Goal: Task Accomplishment & Management: Use online tool/utility

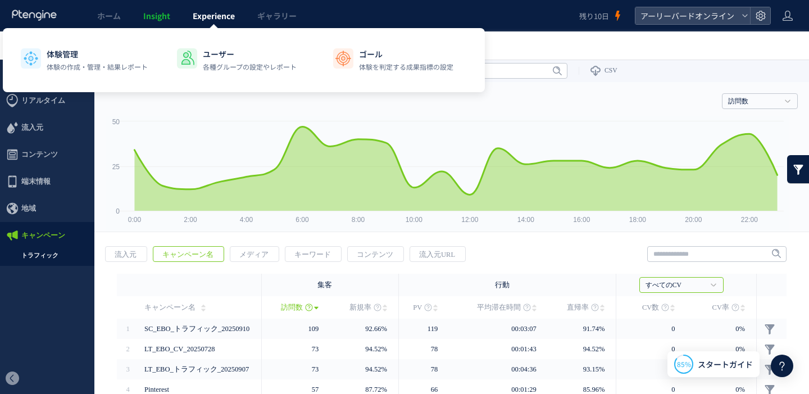
click at [219, 21] on span "Experience" at bounding box center [214, 15] width 42 height 11
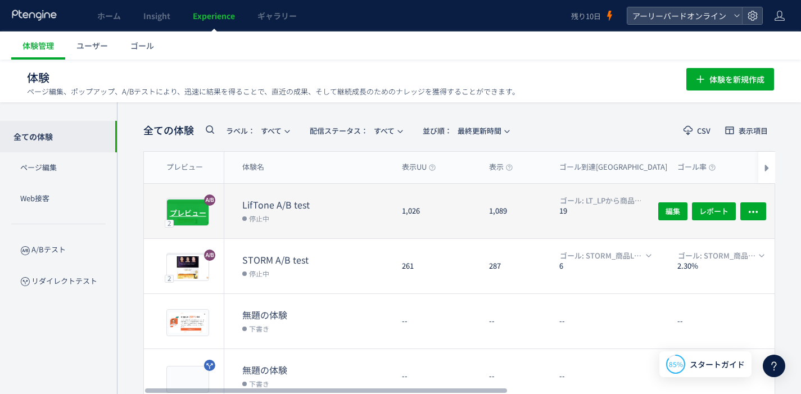
click at [190, 223] on div "プレビュー" at bounding box center [187, 212] width 43 height 27
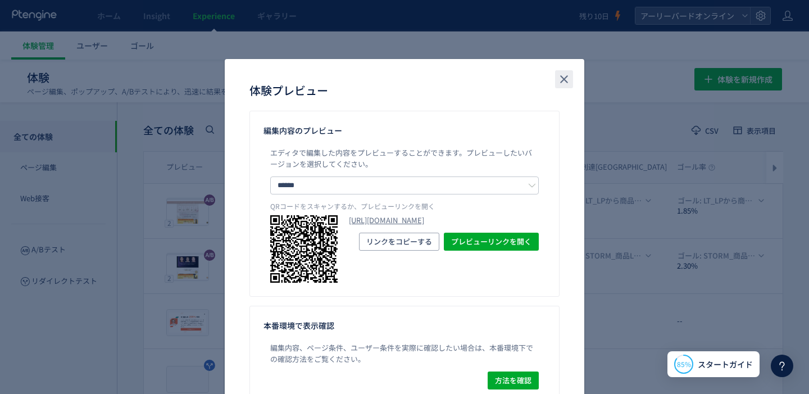
click at [555, 77] on button "close" at bounding box center [564, 79] width 18 height 18
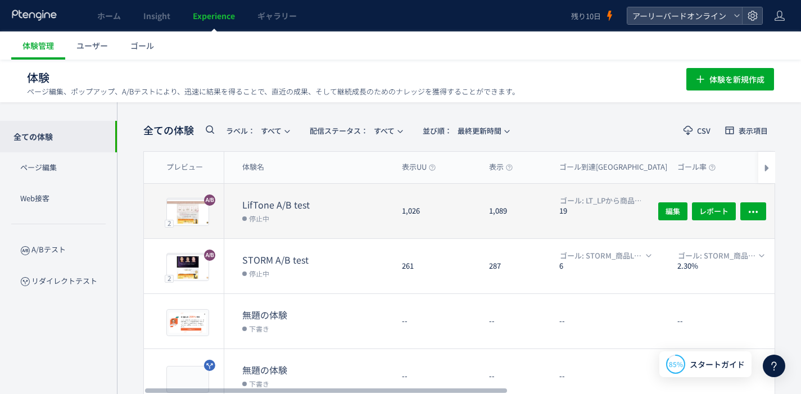
click at [270, 206] on dt "LifTone A/B test" at bounding box center [317, 204] width 151 height 13
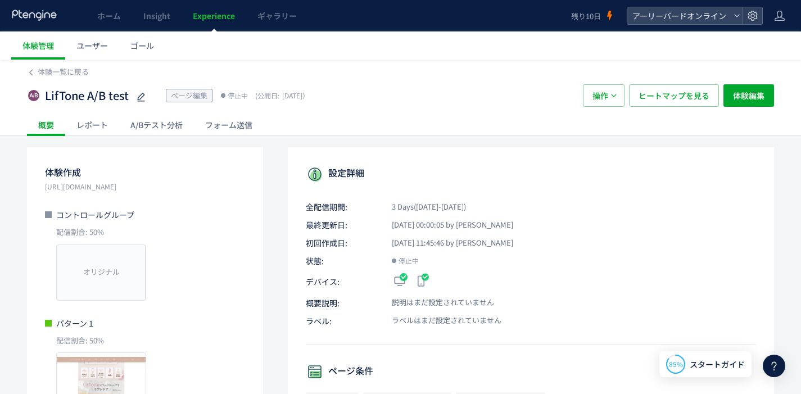
click at [145, 124] on div "A/Bテスト分析" at bounding box center [156, 124] width 75 height 22
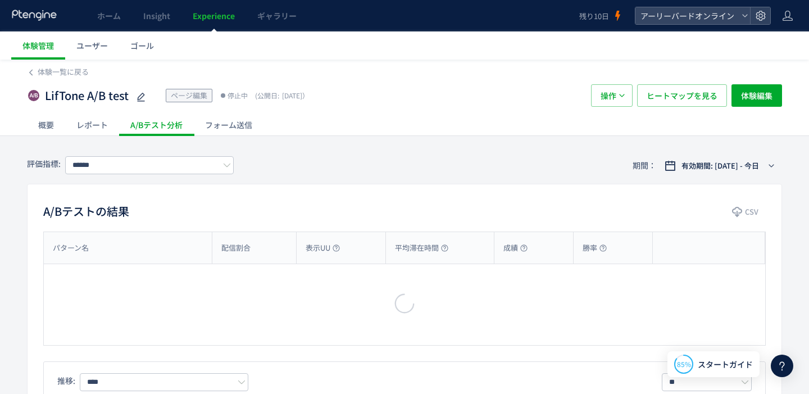
type input "**********"
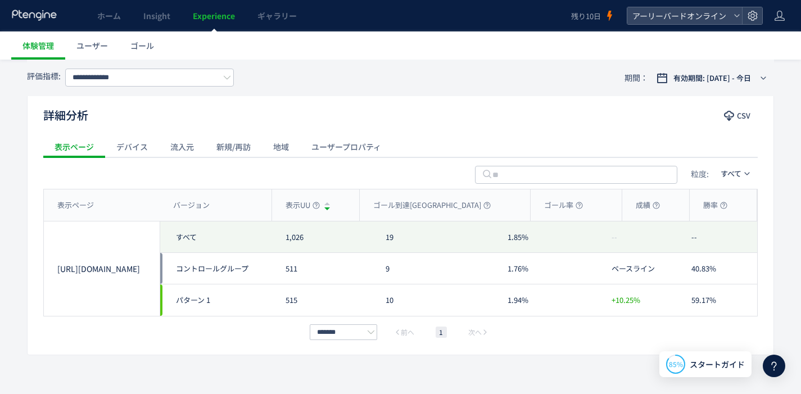
scroll to position [500, 0]
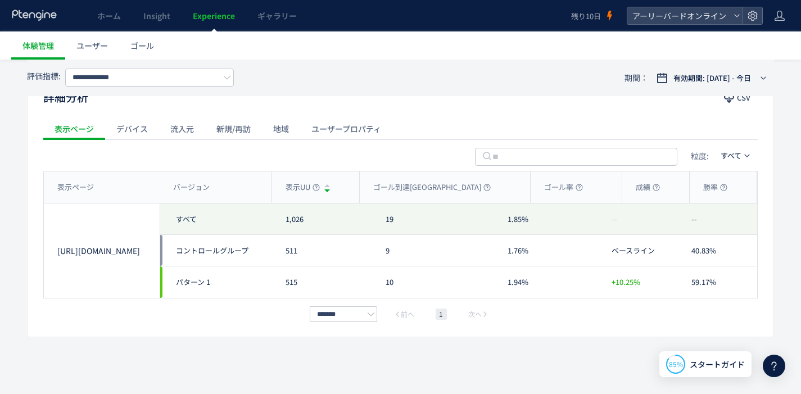
click at [240, 129] on div "新規/再訪" at bounding box center [233, 128] width 57 height 22
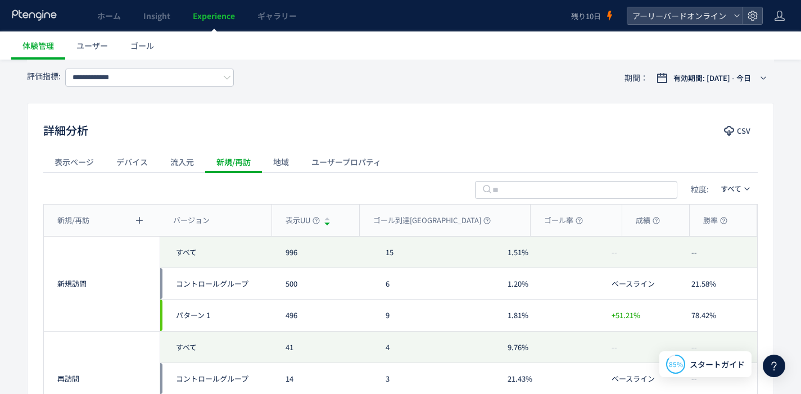
scroll to position [410, 0]
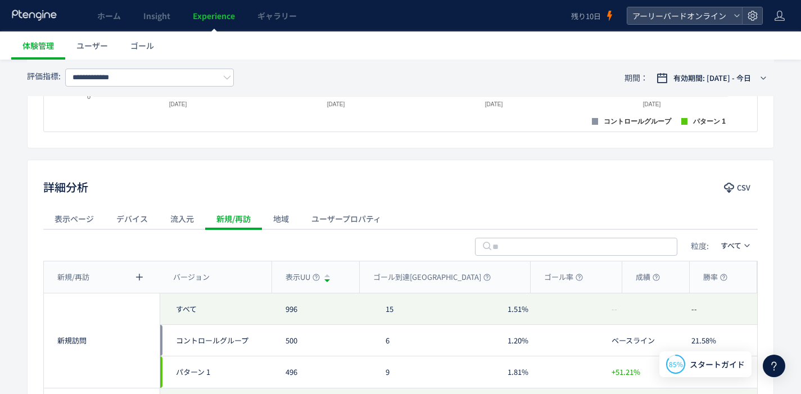
click at [170, 222] on div "流入元" at bounding box center [182, 218] width 46 height 22
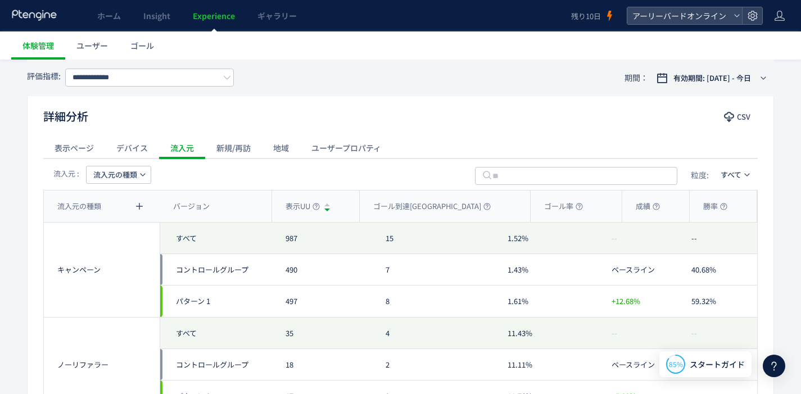
scroll to position [480, 0]
click at [92, 151] on div "表示ページ" at bounding box center [74, 148] width 62 height 22
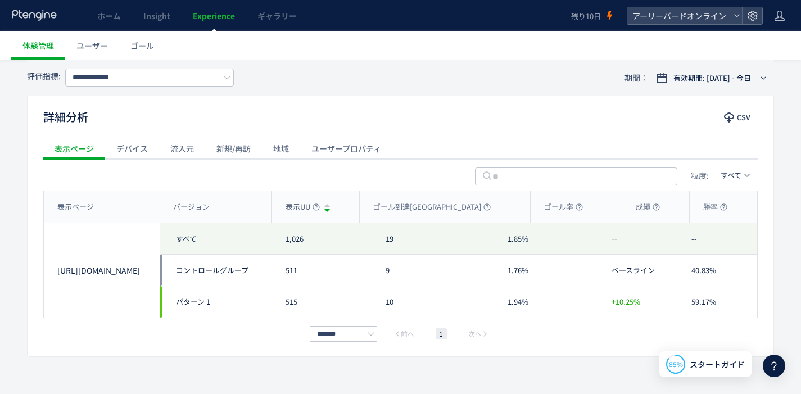
click at [122, 158] on div "デバイス" at bounding box center [132, 148] width 54 height 22
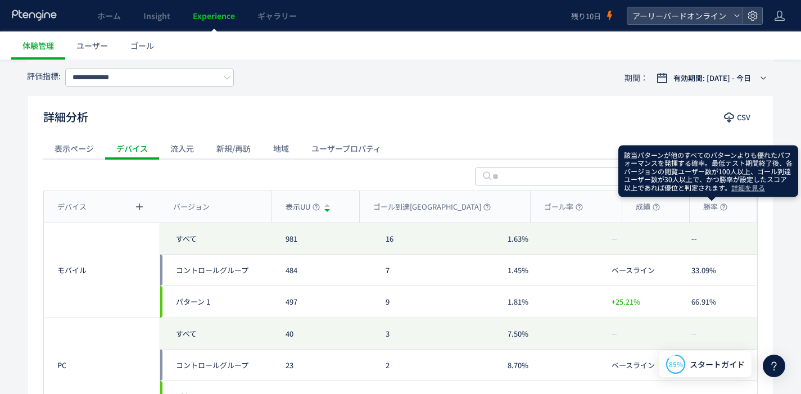
click at [720, 208] on icon at bounding box center [723, 206] width 7 height 7
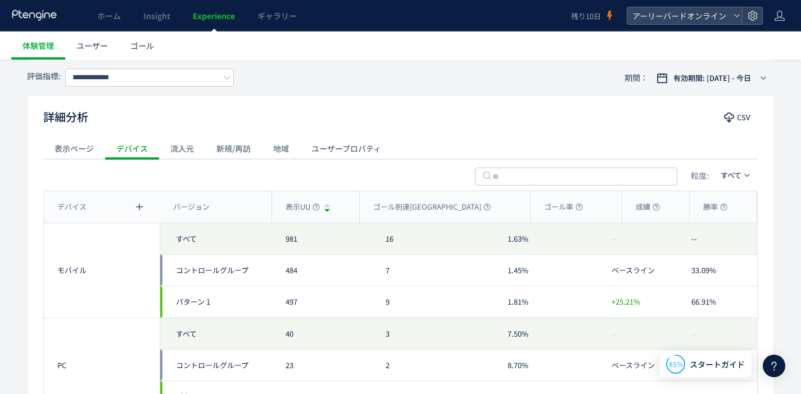
click at [80, 148] on div "表示ページ" at bounding box center [74, 148] width 62 height 22
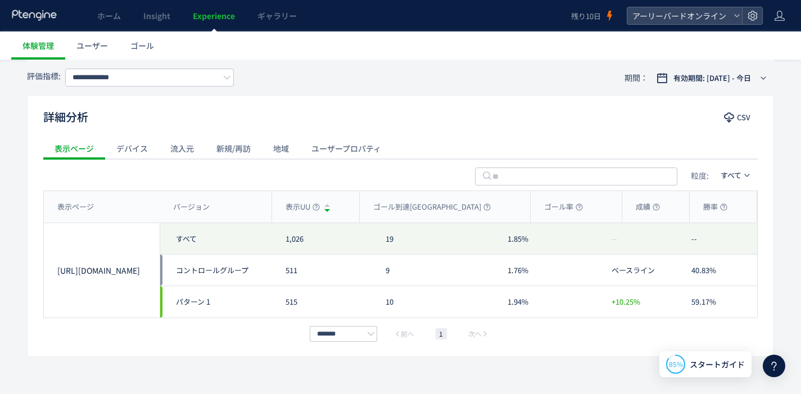
click at [198, 21] on span "Experience" at bounding box center [214, 15] width 42 height 11
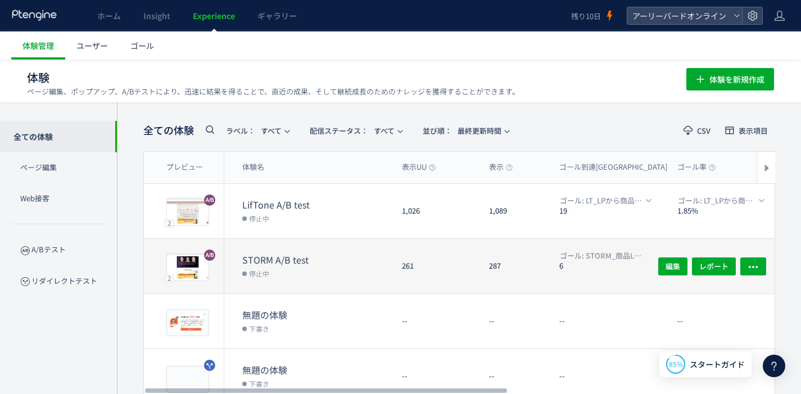
click at [296, 263] on dt "STORM A/B test" at bounding box center [317, 259] width 151 height 13
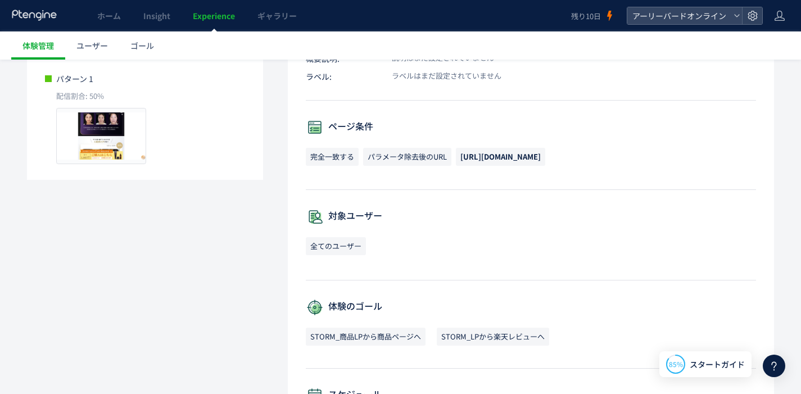
scroll to position [11, 0]
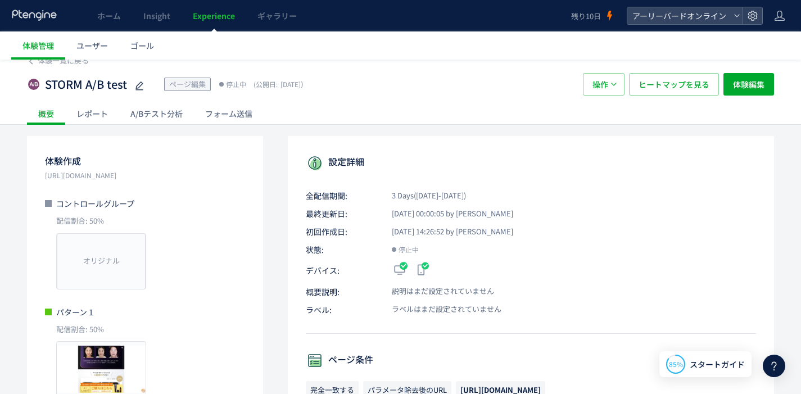
click at [164, 116] on div "A/Bテスト分析" at bounding box center [156, 113] width 75 height 22
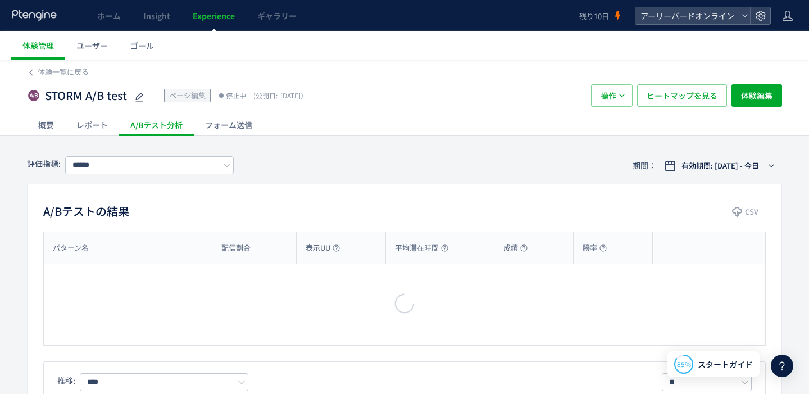
type input "**********"
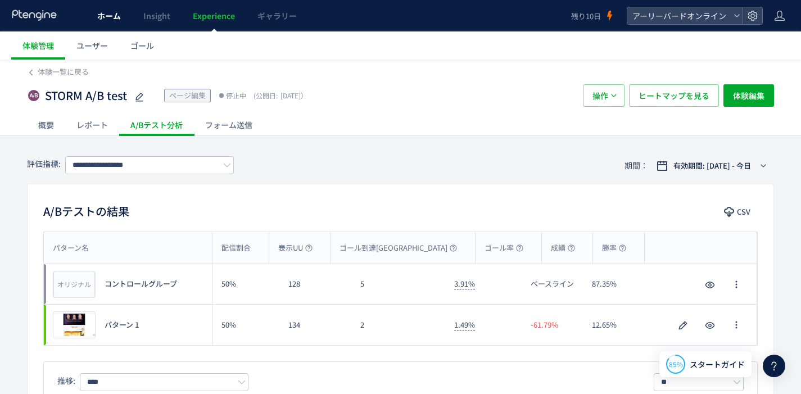
click at [120, 19] on span "ホーム" at bounding box center [109, 15] width 24 height 11
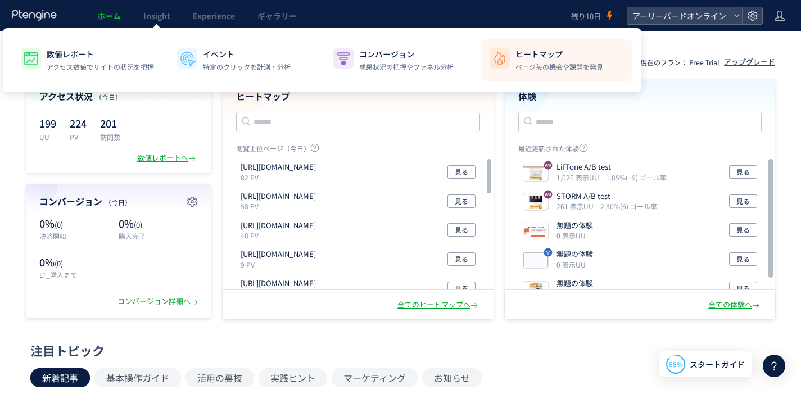
click at [517, 49] on p "ヒートマップ" at bounding box center [559, 53] width 88 height 11
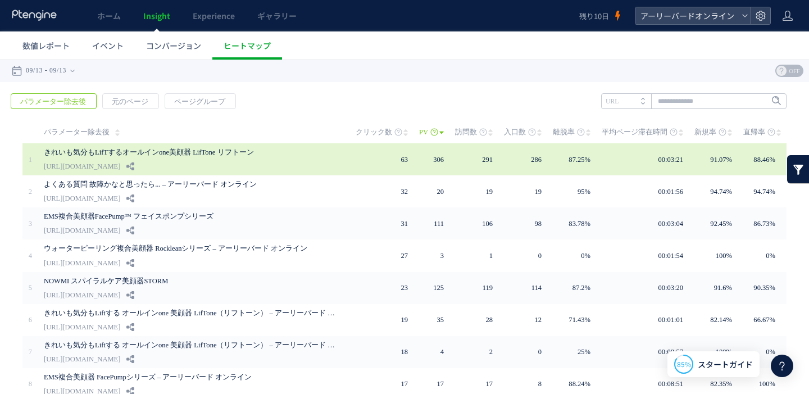
click at [164, 156] on link "きれいも気分もLifTするオールインone美顔器 LifTone リフトーン" at bounding box center [190, 152] width 292 height 13
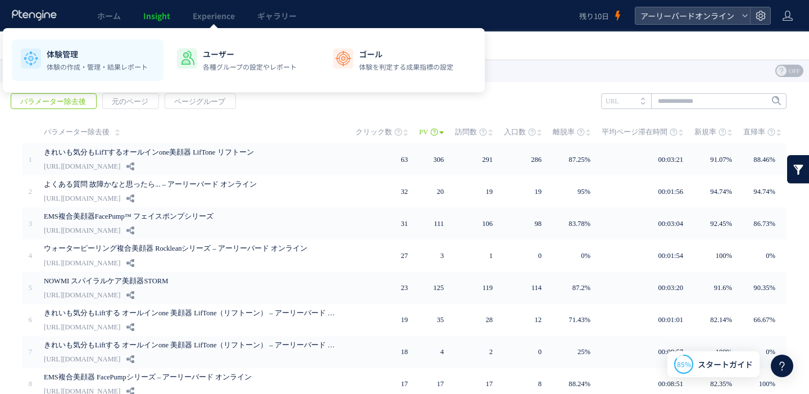
click at [85, 62] on p "体験の作成・管理・結果レポート" at bounding box center [97, 67] width 101 height 10
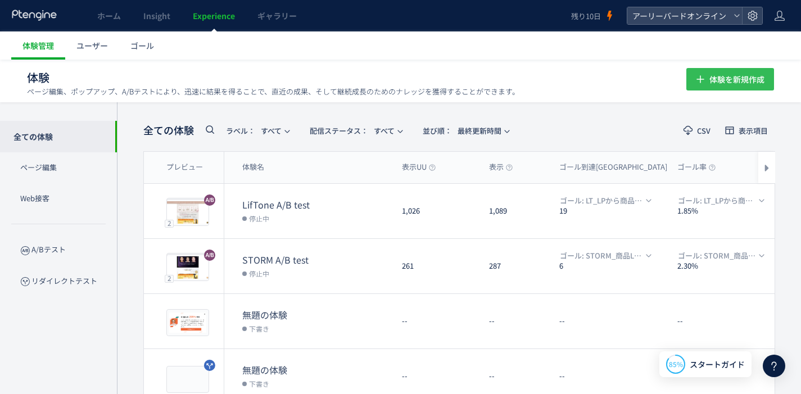
click at [727, 83] on span "体験を新規作成" at bounding box center [736, 79] width 55 height 22
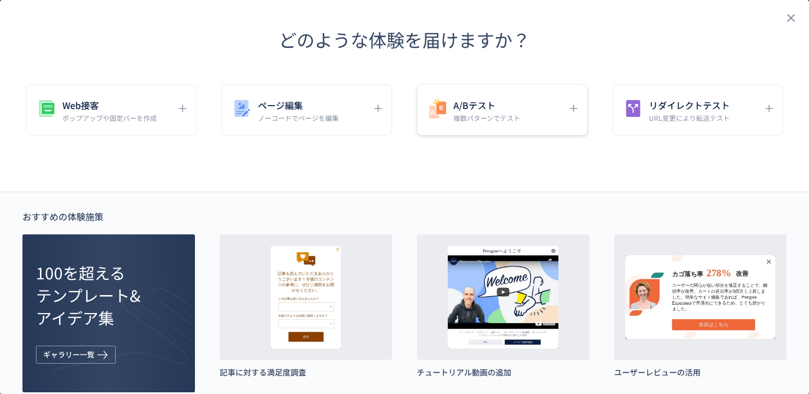
click at [453, 107] on h5 "A/Bテスト" at bounding box center [486, 105] width 67 height 16
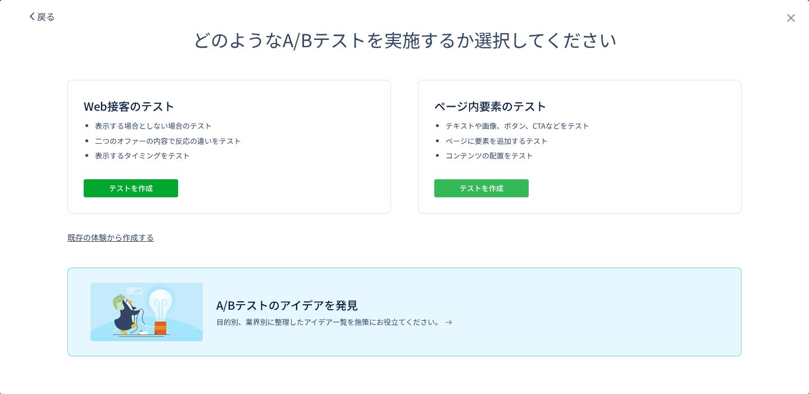
click at [488, 188] on span "テストを作成" at bounding box center [482, 188] width 44 height 18
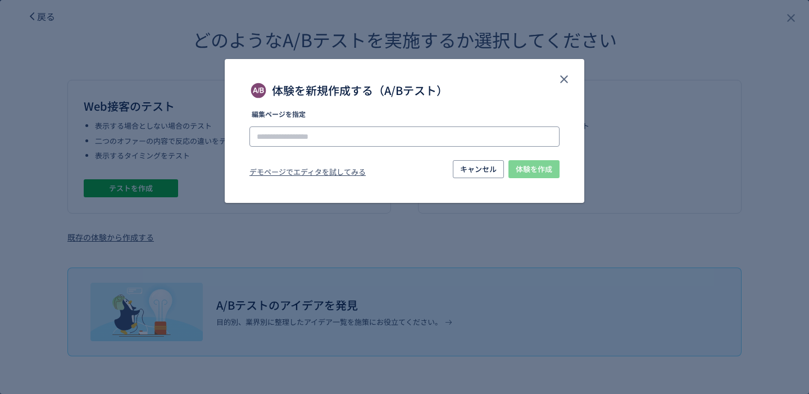
click at [390, 138] on input "体験を新規作成する（A/Bテスト）" at bounding box center [404, 136] width 310 height 20
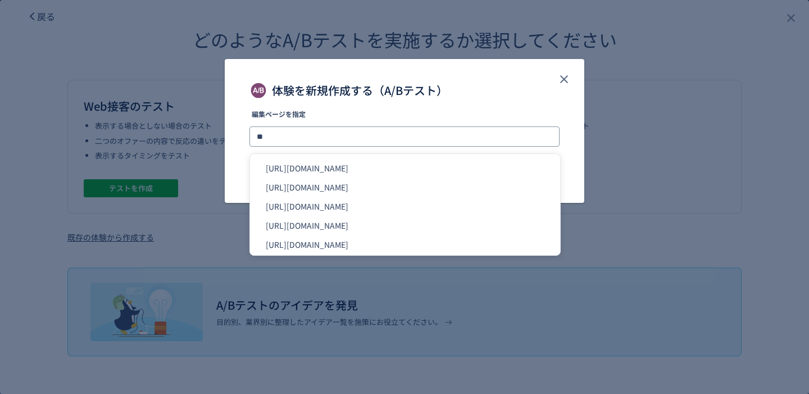
type input "*"
click at [421, 167] on li "[URL][DOMAIN_NAME]" at bounding box center [405, 167] width 301 height 19
type input "**********"
click at [421, 167] on div "デモページでエディタを試してみる キャンセル 体験を作成" at bounding box center [404, 170] width 310 height 20
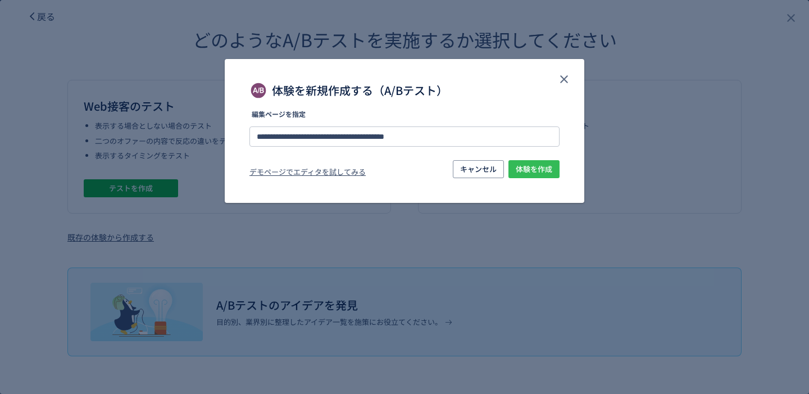
click at [537, 168] on span "体験を作成" at bounding box center [534, 169] width 37 height 18
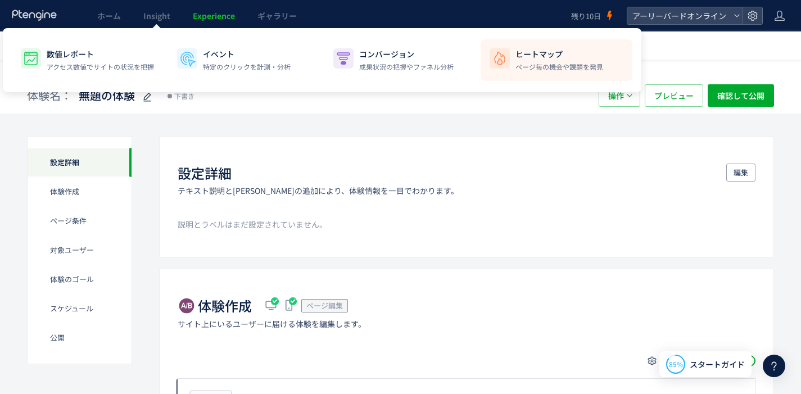
click at [534, 51] on p "ヒートマップ" at bounding box center [559, 53] width 88 height 11
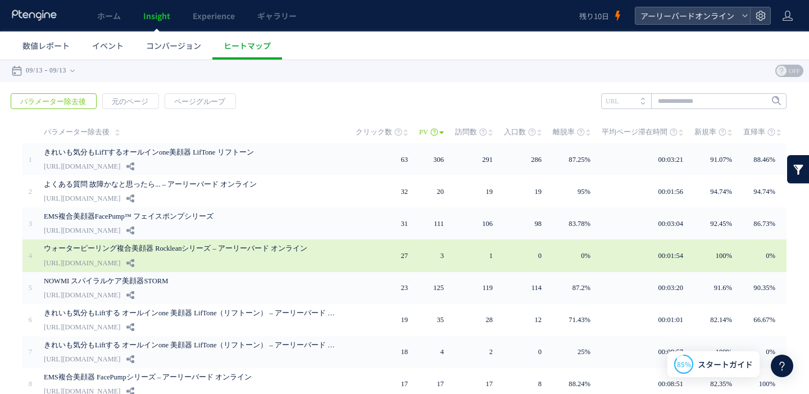
click at [238, 248] on link "ウォーターピーリング複合美顔器 Rockleanシリーズ – アーリーバード オンライン" at bounding box center [190, 248] width 292 height 13
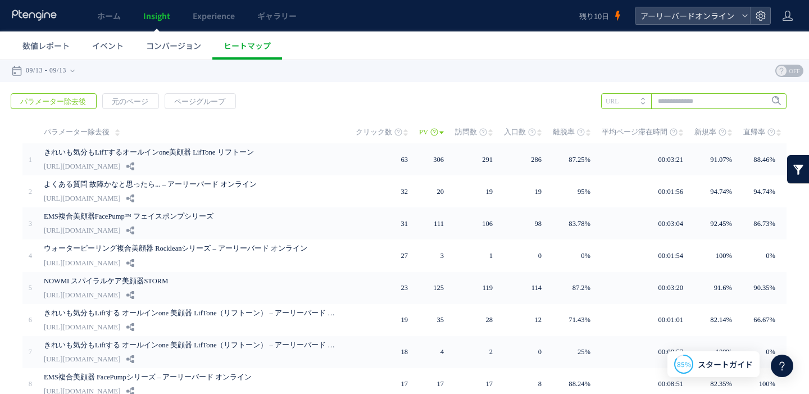
click at [654, 99] on input "text" at bounding box center [693, 101] width 185 height 16
click at [612, 120] on li "rocklean" at bounding box center [693, 124] width 179 height 15
type input "********"
click at [771, 98] on span "Enter" at bounding box center [773, 101] width 15 height 12
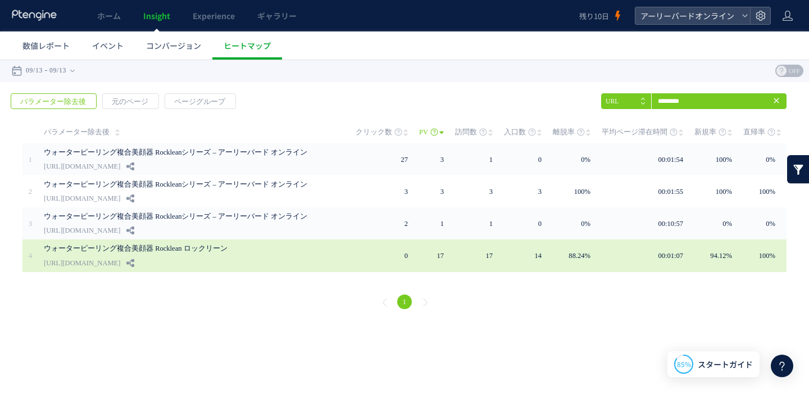
click at [171, 249] on link "ウォーターピーリング複合美顔器 Rocklean ロックリーン" at bounding box center [190, 248] width 292 height 13
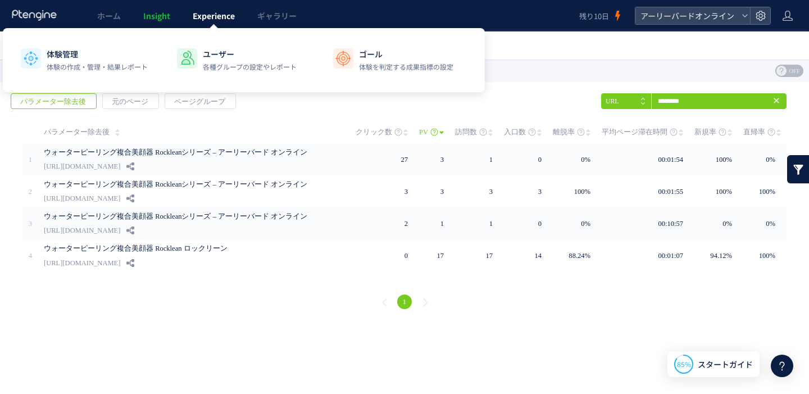
click at [207, 20] on span "Experience" at bounding box center [214, 15] width 42 height 11
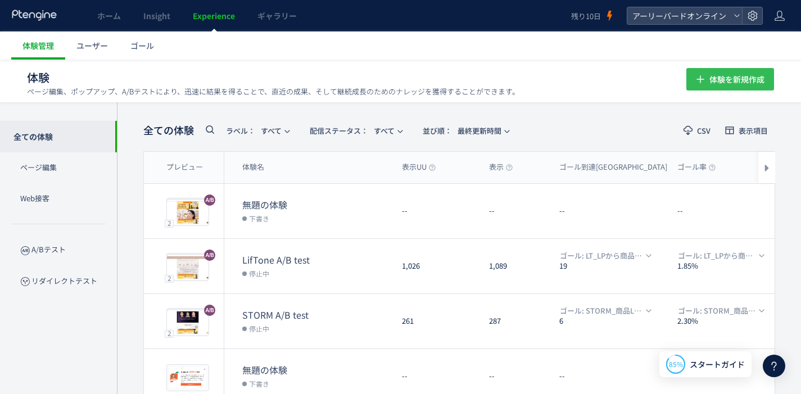
click at [727, 79] on span "体験を新規作成" at bounding box center [736, 79] width 55 height 22
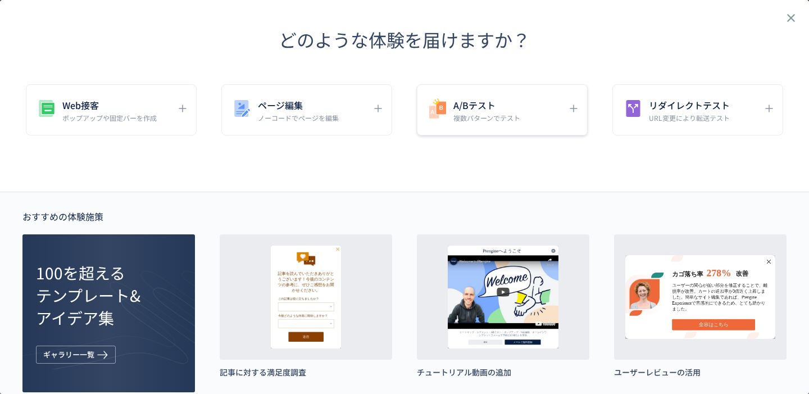
click at [538, 103] on div "A/Bテスト 複数パターンでテスト" at bounding box center [493, 109] width 135 height 25
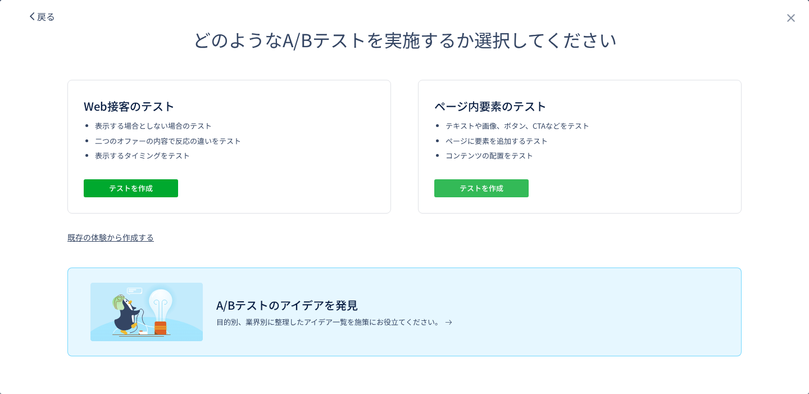
click at [506, 185] on button "テストを作成" at bounding box center [481, 188] width 94 height 18
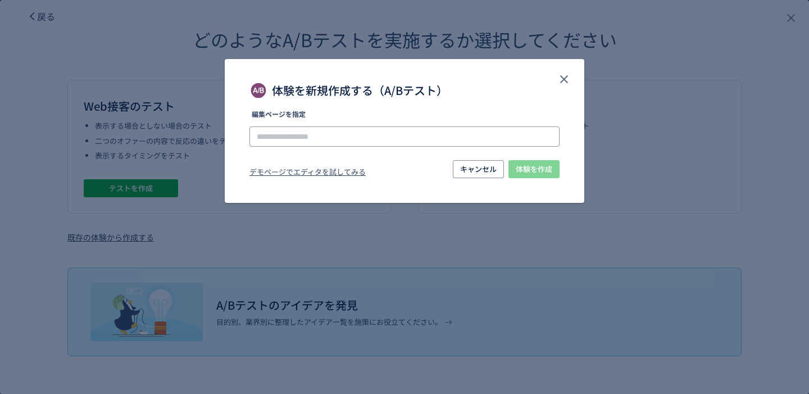
click at [421, 137] on input "体験を新規作成する（A/Bテスト）" at bounding box center [404, 136] width 310 height 20
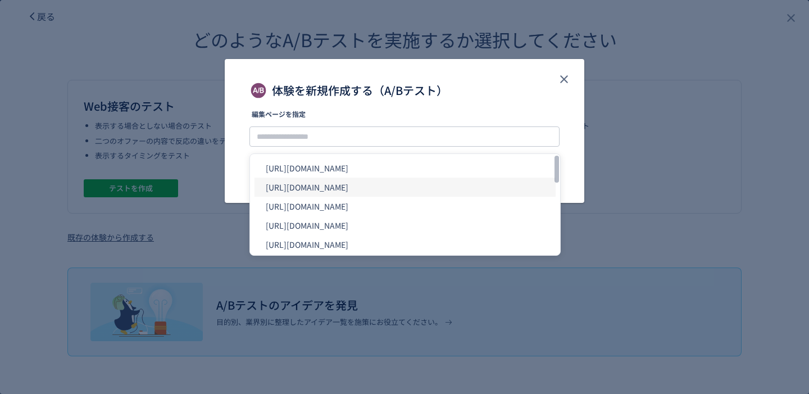
click at [376, 188] on li "[URL][DOMAIN_NAME]" at bounding box center [405, 187] width 301 height 19
type input "**********"
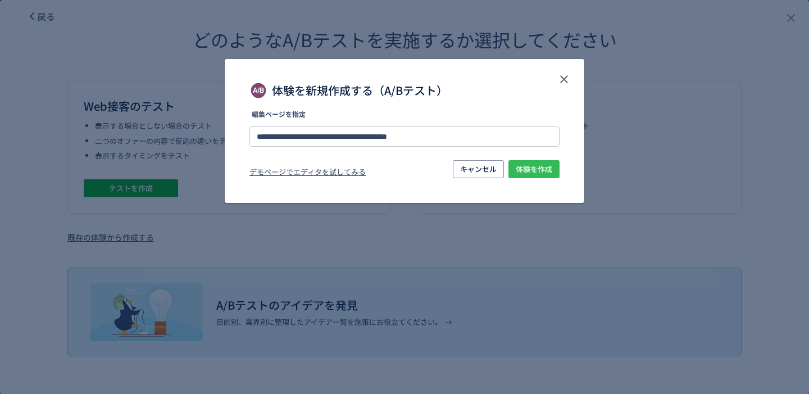
click at [546, 171] on span "体験を作成" at bounding box center [534, 169] width 37 height 18
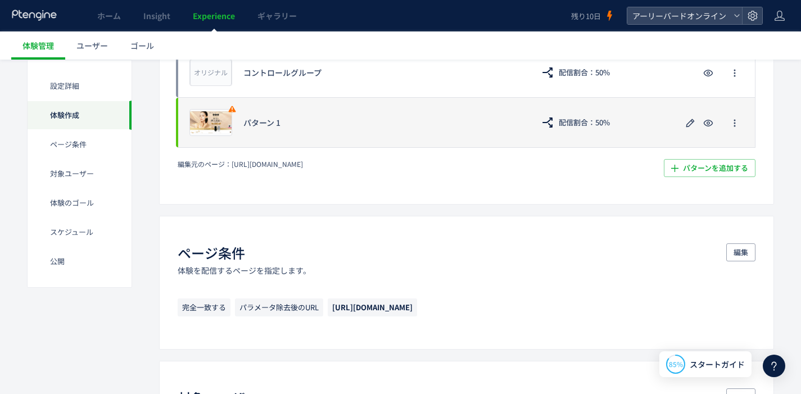
scroll to position [275, 0]
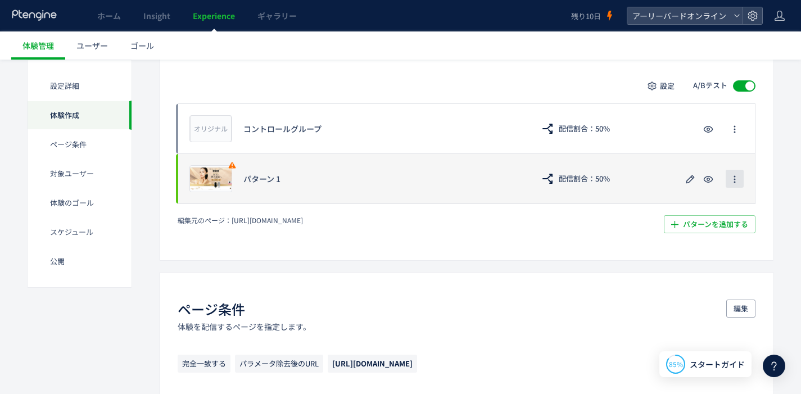
click at [738, 179] on icon "button" at bounding box center [734, 179] width 9 height 9
click at [234, 180] on div "プレビュー パターン 1 配信割合：50%" at bounding box center [467, 178] width 578 height 51
click at [684, 180] on icon "button" at bounding box center [689, 178] width 13 height 13
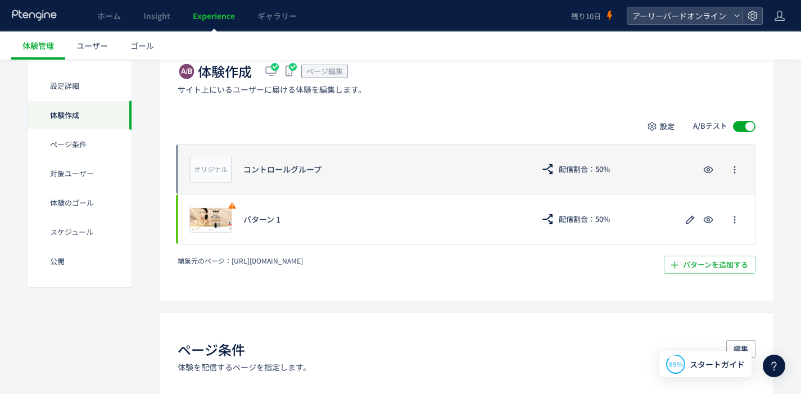
scroll to position [254, 0]
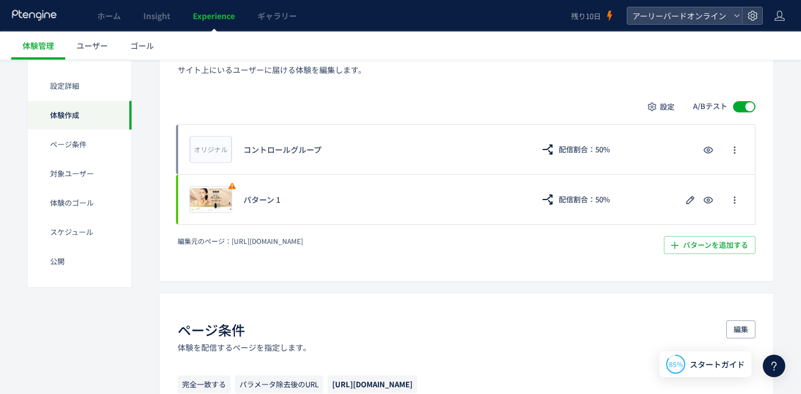
click at [86, 122] on div "体験作成" at bounding box center [80, 115] width 104 height 29
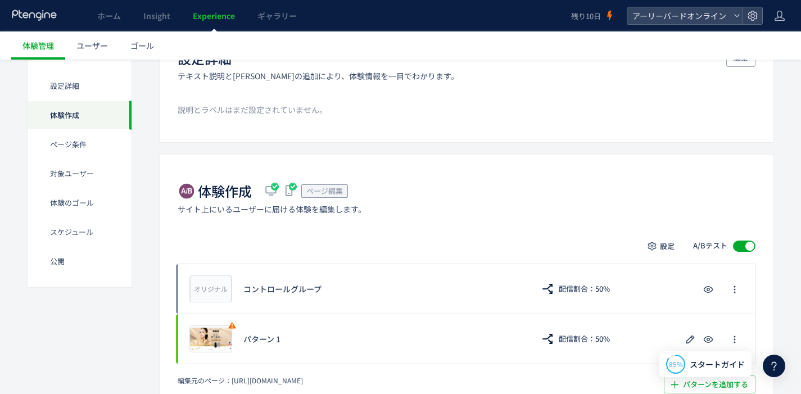
scroll to position [113, 0]
click at [215, 19] on span "Experience" at bounding box center [214, 15] width 42 height 11
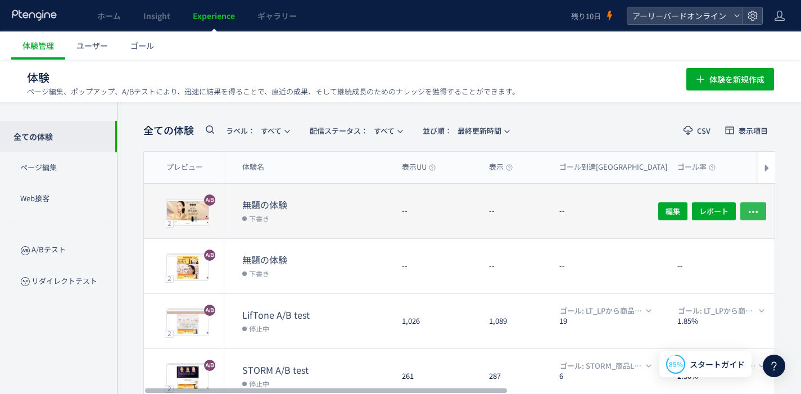
click at [749, 212] on icon "button" at bounding box center [752, 211] width 11 height 11
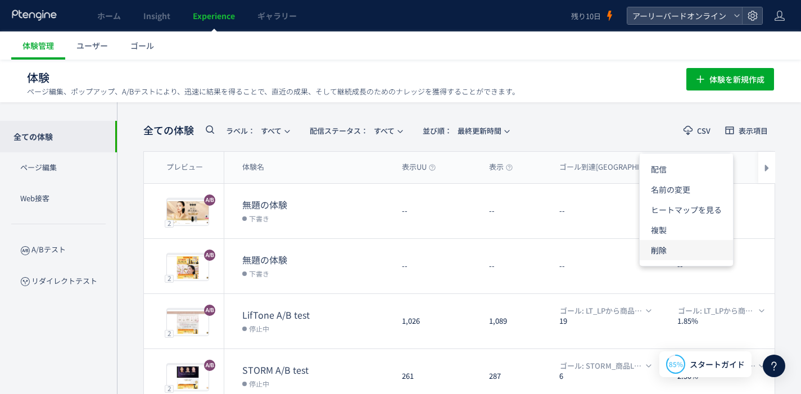
click at [682, 248] on li "削除" at bounding box center [685, 250] width 93 height 20
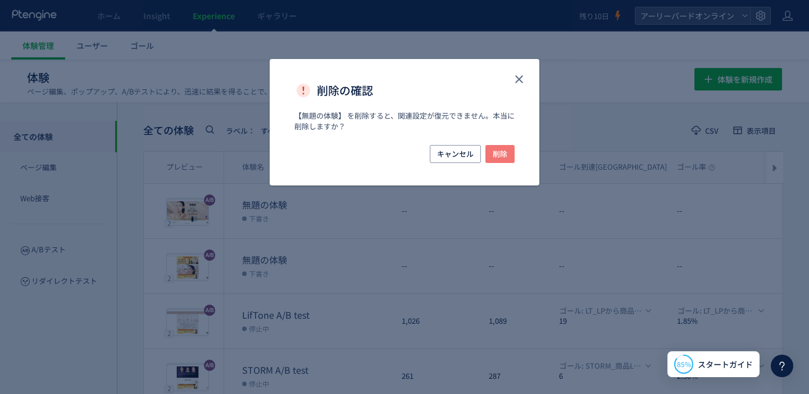
click at [508, 150] on button "削除" at bounding box center [499, 154] width 29 height 18
